Goal: Navigation & Orientation: Find specific page/section

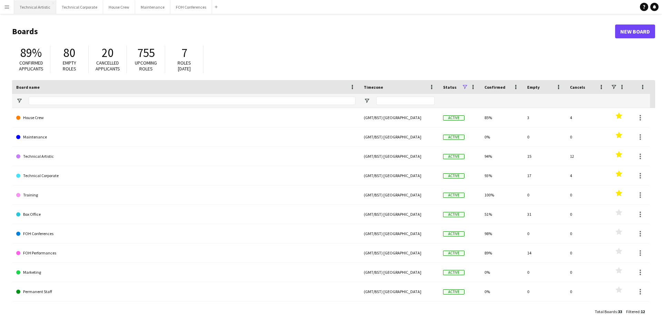
click at [39, 8] on button "Technical Artistic Close" at bounding box center [35, 6] width 42 height 13
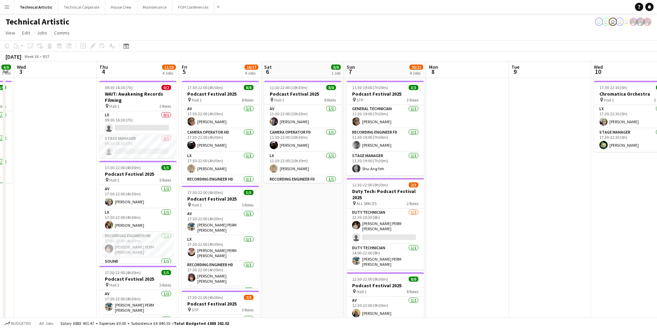
scroll to position [0, 229]
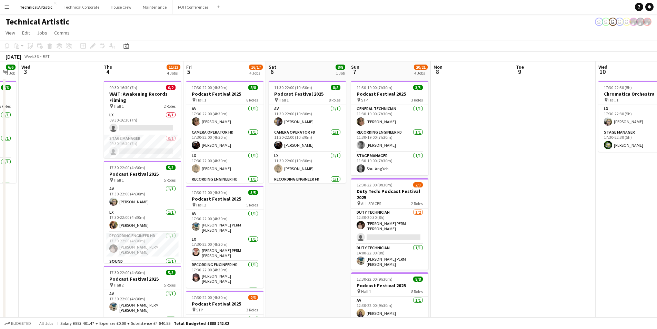
drag, startPoint x: 536, startPoint y: 214, endPoint x: 307, endPoint y: 224, distance: 228.9
click at [307, 224] on app-calendar-viewport "Sun 31 Mon 1 7/7 2 Jobs Tue 2 6/6 1 Job Wed 3 Thu 4 11/13 4 Jobs Fri 5 16/17 4 …" at bounding box center [328, 278] width 657 height 435
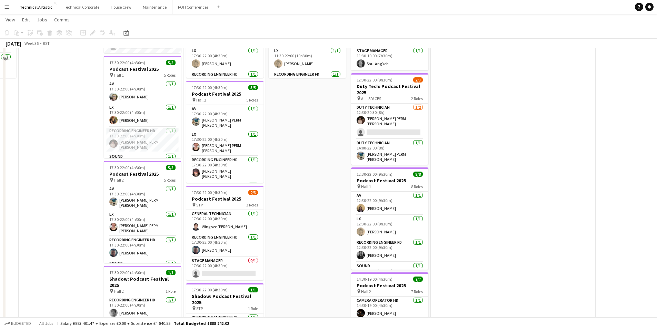
scroll to position [0, 0]
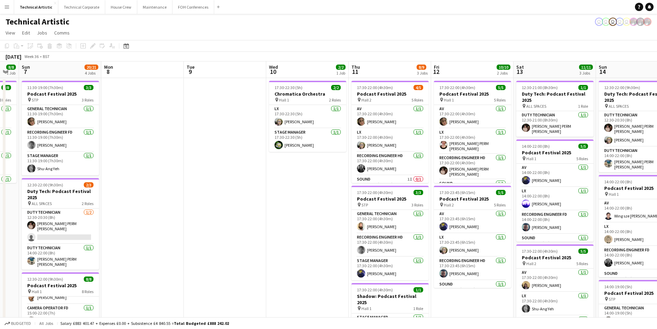
drag, startPoint x: 513, startPoint y: 195, endPoint x: 214, endPoint y: 188, distance: 299.2
click at [214, 188] on app-calendar-viewport "Thu 4 11/13 4 Jobs Fri 5 16/17 4 Jobs Sat 6 8/8 1 Job Sun 7 20/21 4 Jobs Mon 8 …" at bounding box center [328, 278] width 657 height 435
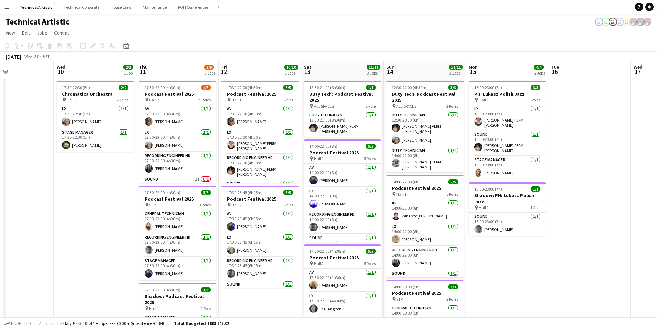
drag, startPoint x: 331, startPoint y: 198, endPoint x: 119, endPoint y: 195, distance: 212.5
click at [119, 195] on app-calendar-viewport "Sat 6 8/8 1 Job Sun 7 20/21 4 Jobs Mon 8 Tue 9 Wed 10 2/2 1 Job Thu 11 8/9 3 Jo…" at bounding box center [328, 278] width 657 height 435
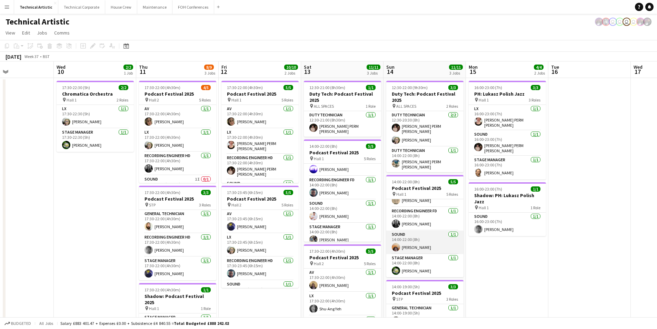
scroll to position [39, 0]
drag, startPoint x: 5, startPoint y: 161, endPoint x: 100, endPoint y: 186, distance: 98.4
click at [136, 179] on div "Sat 6 8/8 1 Job Sun 7 20/21 4 Jobs Mon 8 Tue 9 Wed 10 2/2 1 Job Thu 11 8/9 3 Jo…" at bounding box center [328, 278] width 657 height 435
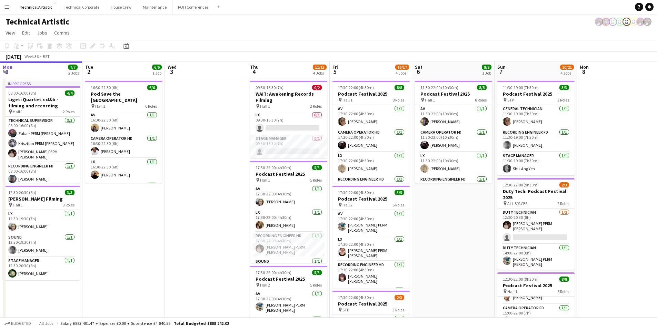
scroll to position [0, 147]
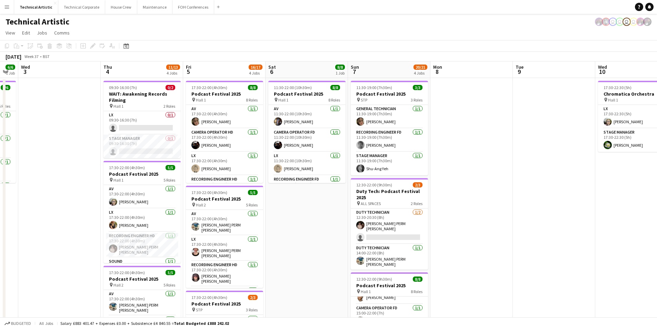
drag, startPoint x: 97, startPoint y: 189, endPoint x: 639, endPoint y: 241, distance: 544.0
click at [639, 241] on app-calendar-viewport "Mon 1 7/7 2 Jobs Tue 2 6/6 1 Job Wed 3 Thu 4 11/13 4 Jobs Fri 5 16/17 4 Jobs Sa…" at bounding box center [328, 278] width 657 height 435
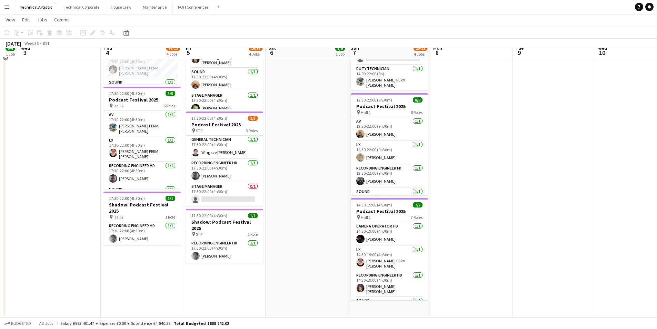
scroll to position [0, 0]
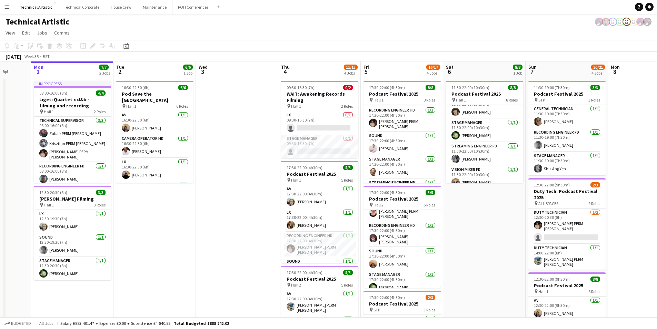
drag, startPoint x: 56, startPoint y: 152, endPoint x: 232, endPoint y: 142, distance: 176.2
click at [234, 142] on app-calendar-viewport "Fri 29 5/5 2 Jobs Sat 30 Sun 31 Mon 1 7/7 2 Jobs Tue 2 6/6 1 Job Wed 3 Thu 4 11…" at bounding box center [328, 278] width 657 height 435
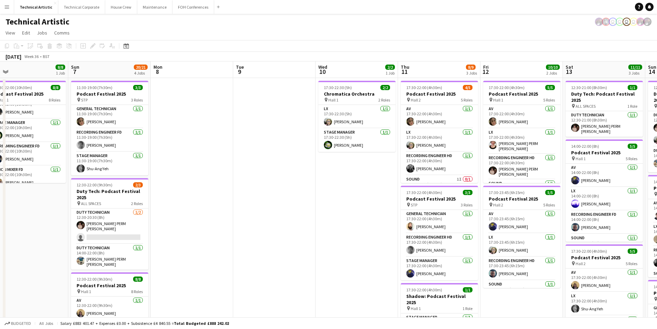
drag, startPoint x: 511, startPoint y: 244, endPoint x: 55, endPoint y: 192, distance: 459.0
click at [54, 194] on app-calendar-viewport "Wed 3 Thu 4 11/13 4 Jobs Fri 5 16/17 4 Jobs Sat 6 8/8 1 Job Sun 7 20/21 4 Jobs …" at bounding box center [328, 278] width 657 height 435
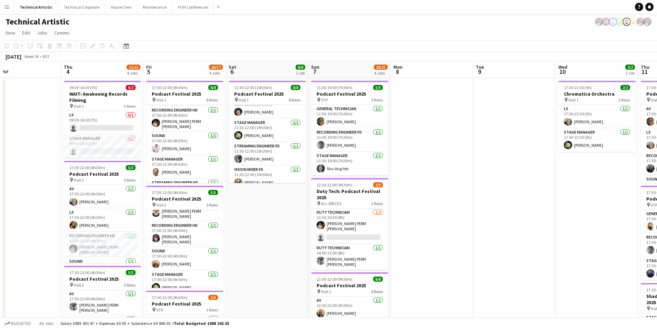
drag, startPoint x: 183, startPoint y: 196, endPoint x: 512, endPoint y: 214, distance: 329.6
click at [512, 214] on app-calendar-viewport "Mon 1 7/7 2 Jobs Tue 2 6/6 1 Job Wed 3 Thu 4 11/13 4 Jobs Fri 5 16/17 4 Jobs Sa…" at bounding box center [328, 278] width 657 height 435
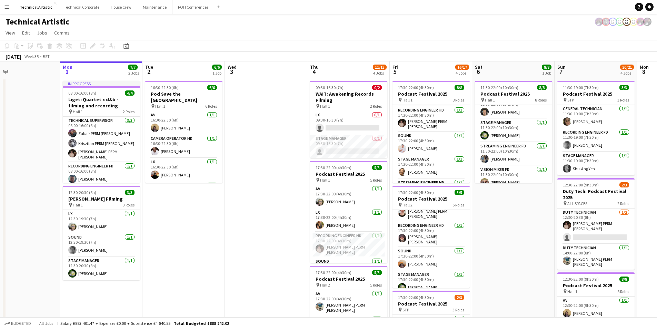
scroll to position [0, 193]
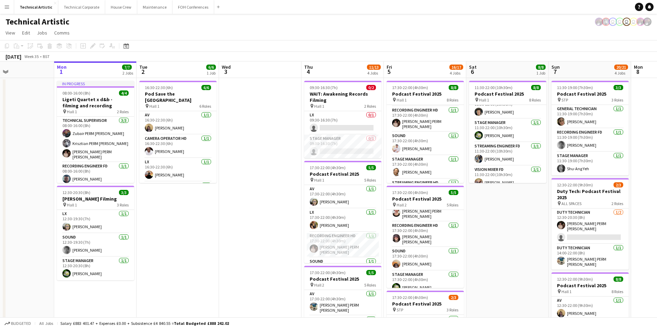
drag, startPoint x: 101, startPoint y: 129, endPoint x: 249, endPoint y: 162, distance: 151.9
click at [253, 162] on app-calendar-viewport "Fri 29 5/5 2 Jobs Sat 30 Sun 31 Mon 1 7/7 2 Jobs Tue 2 6/6 1 Job Wed 3 Thu 4 11…" at bounding box center [328, 278] width 657 height 435
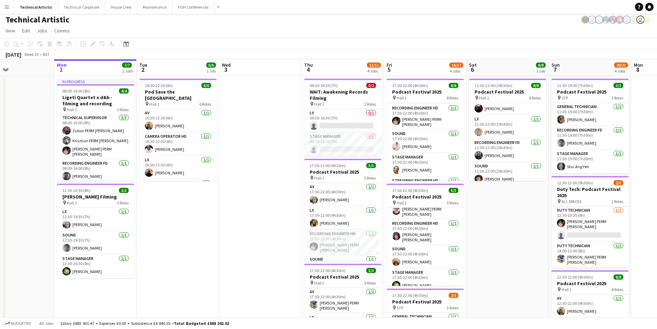
scroll to position [0, 0]
